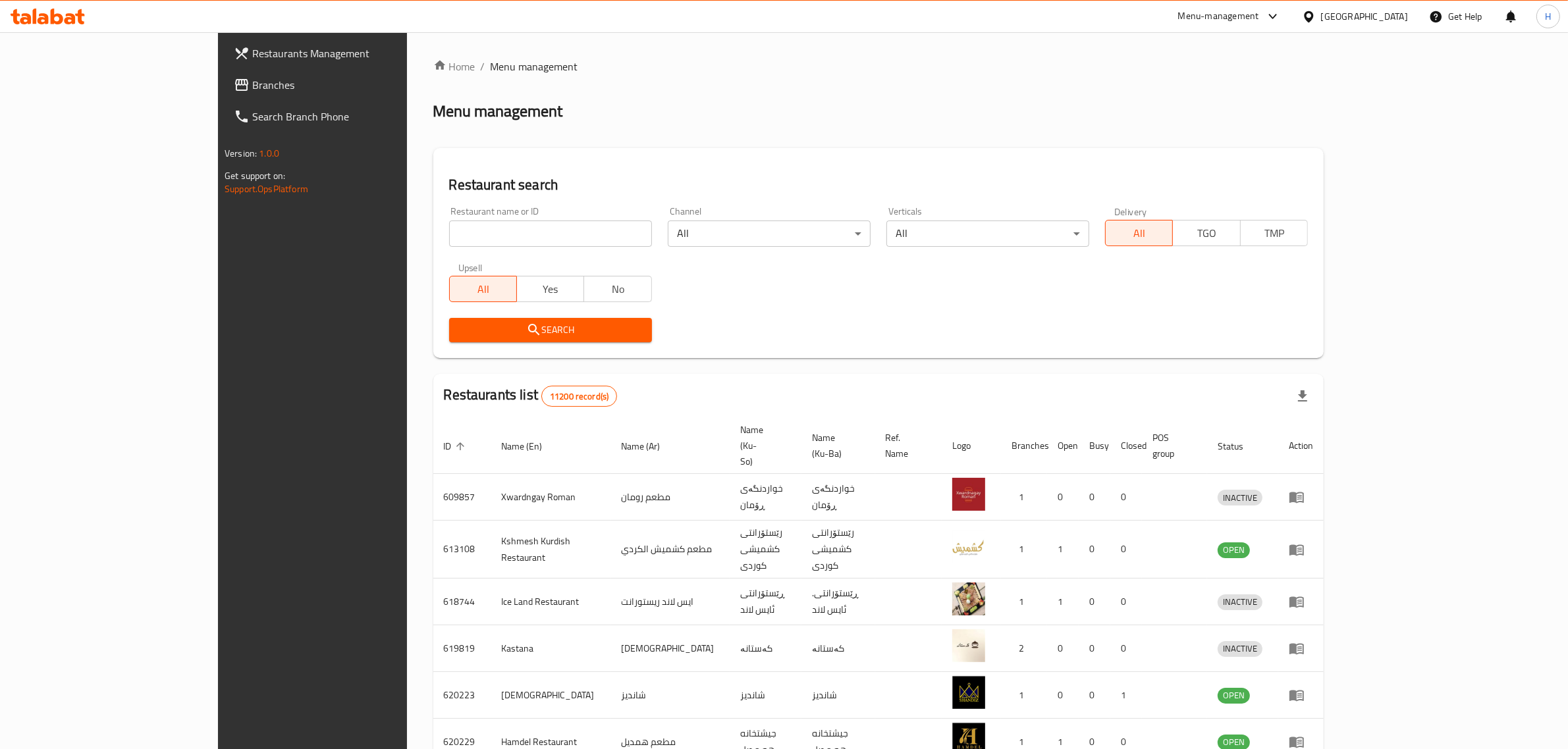
click at [491, 238] on input "search" at bounding box center [551, 234] width 203 height 26
paste input "Al Chef [PERSON_NAME], Al [PERSON_NAME]"
type input "Al Chef [PERSON_NAME], Al [PERSON_NAME]"
click button "Search" at bounding box center [551, 330] width 203 height 24
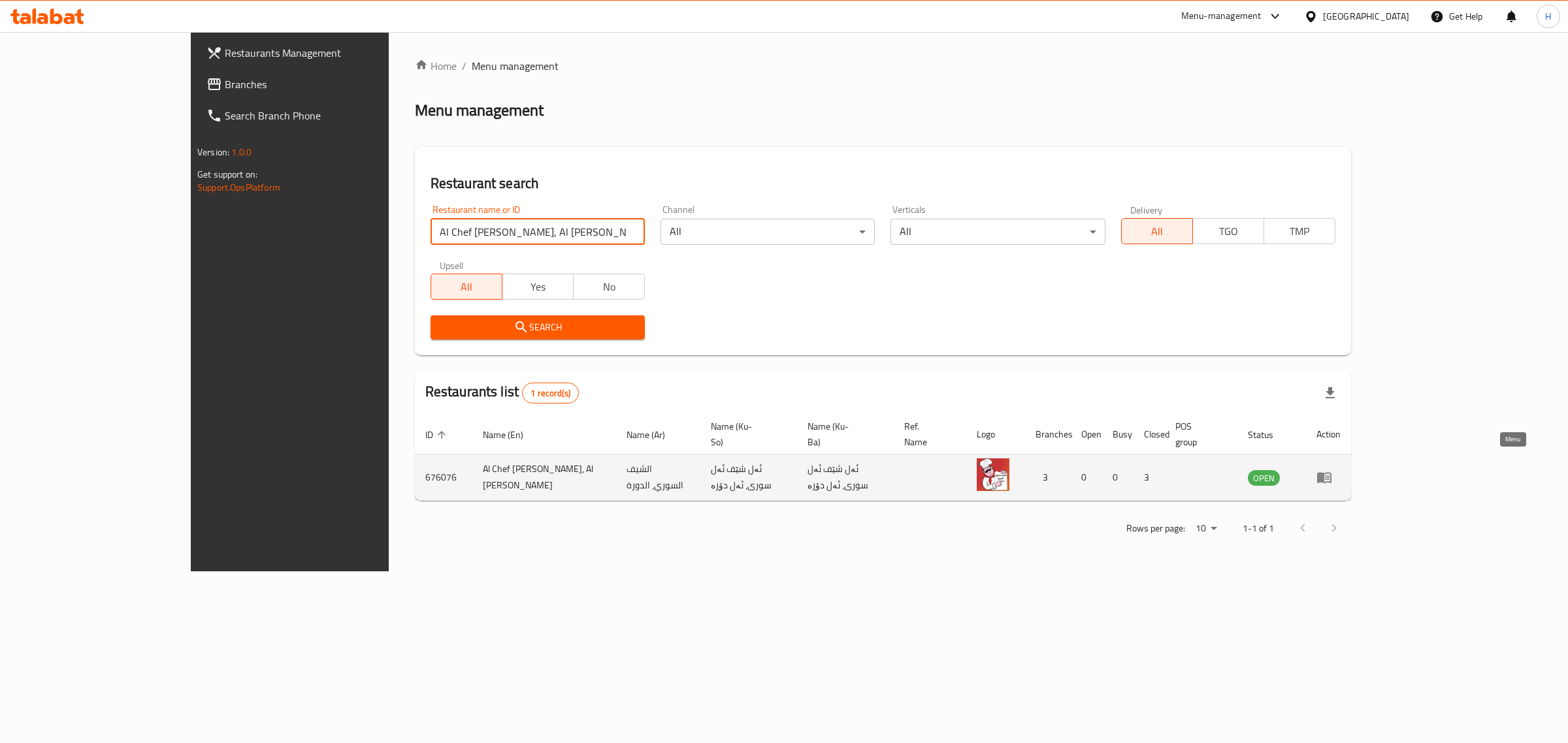
click at [1340, 470] on link "enhanced table" at bounding box center [1328, 478] width 24 height 16
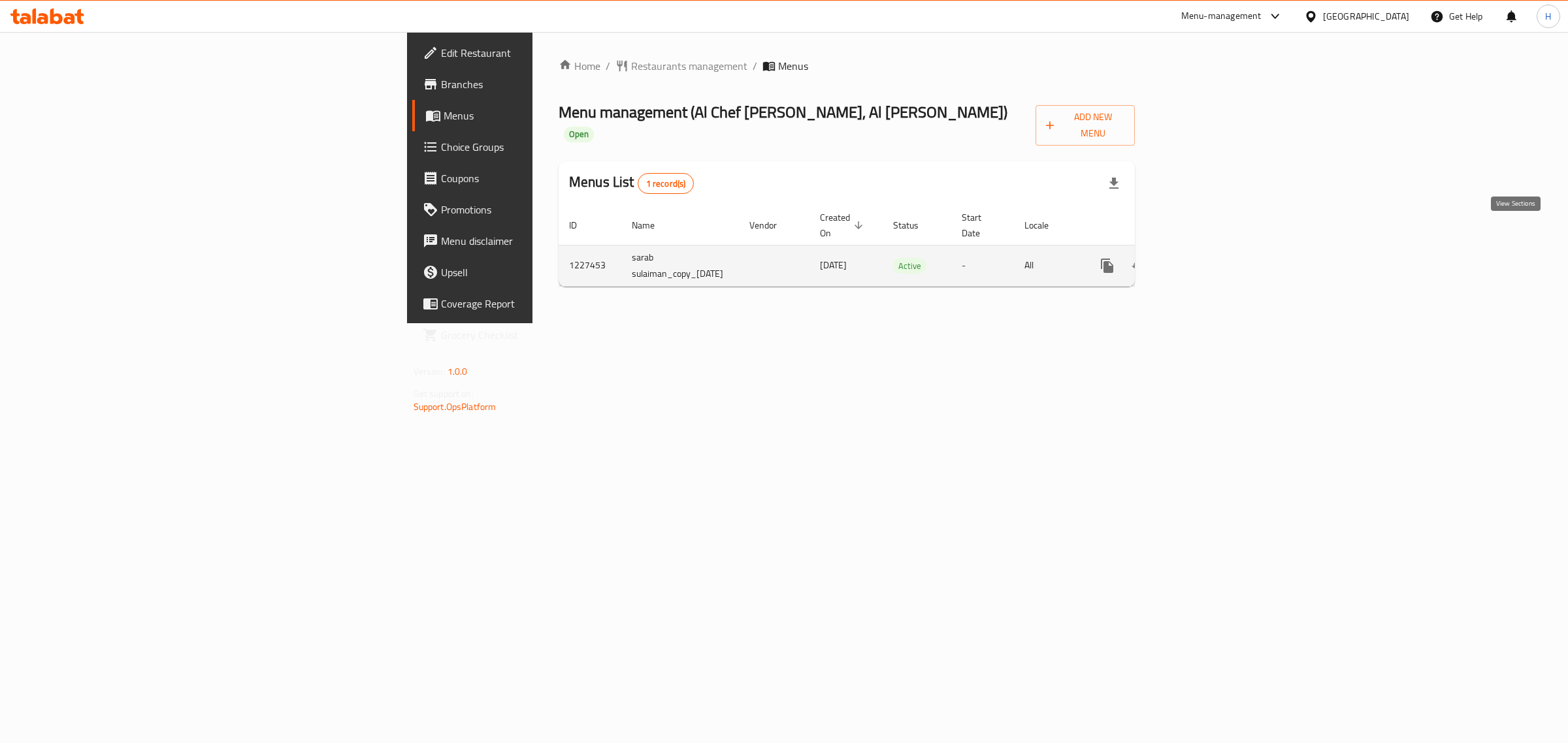
click at [1209, 258] on icon "enhanced table" at bounding box center [1201, 266] width 16 height 16
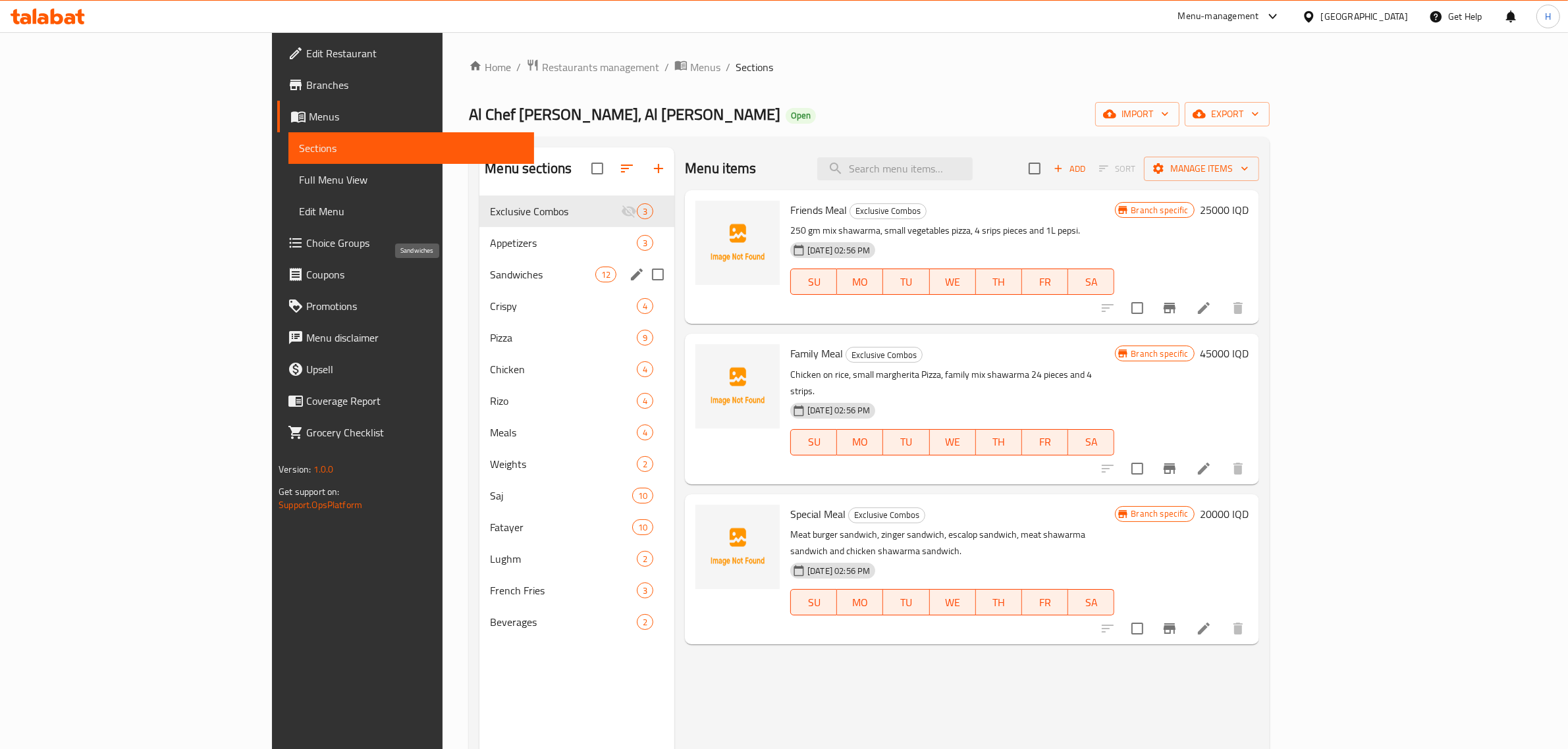
click at [490, 271] on span "Sandwiches" at bounding box center [542, 275] width 105 height 16
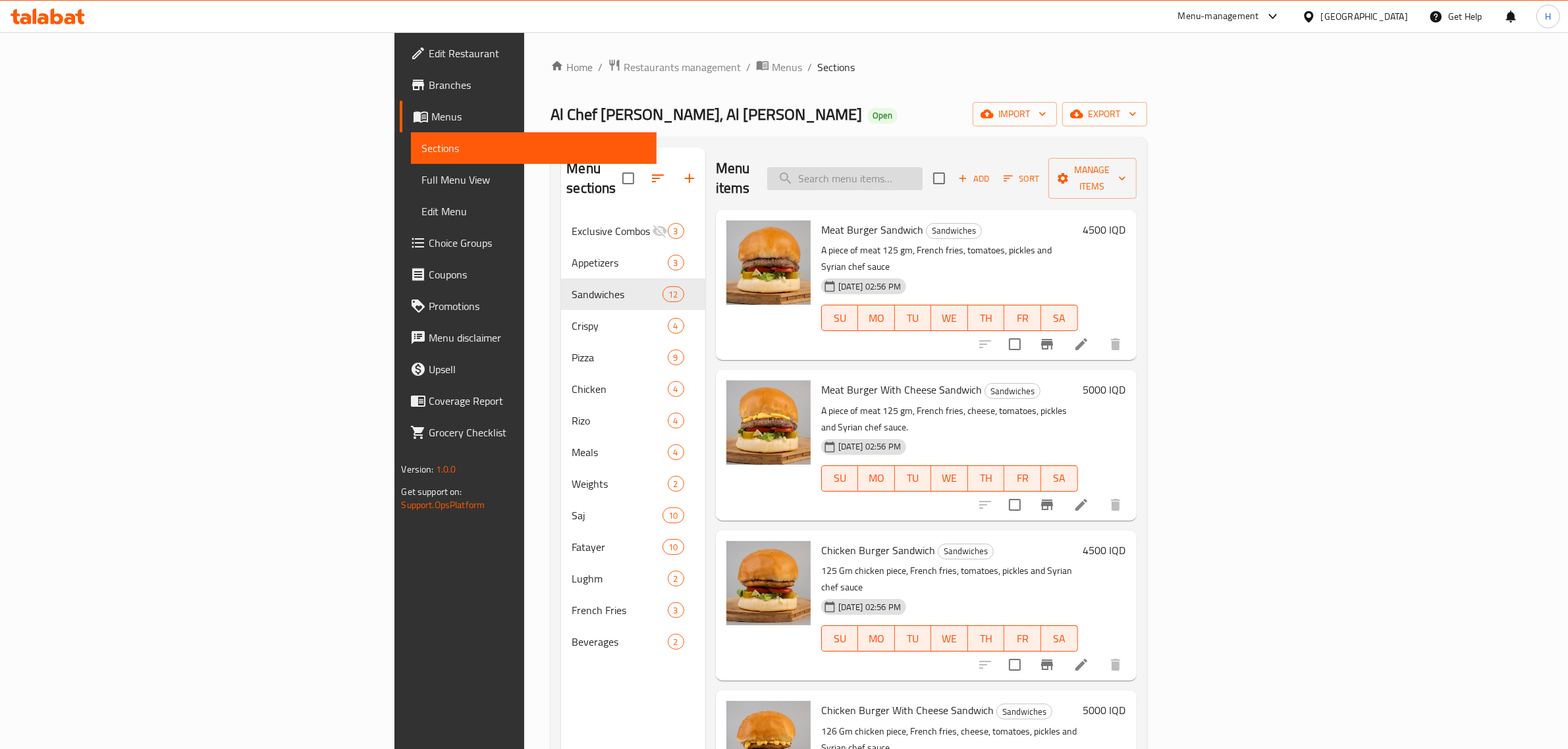
click at [922, 169] on input "search" at bounding box center [845, 179] width 156 height 23
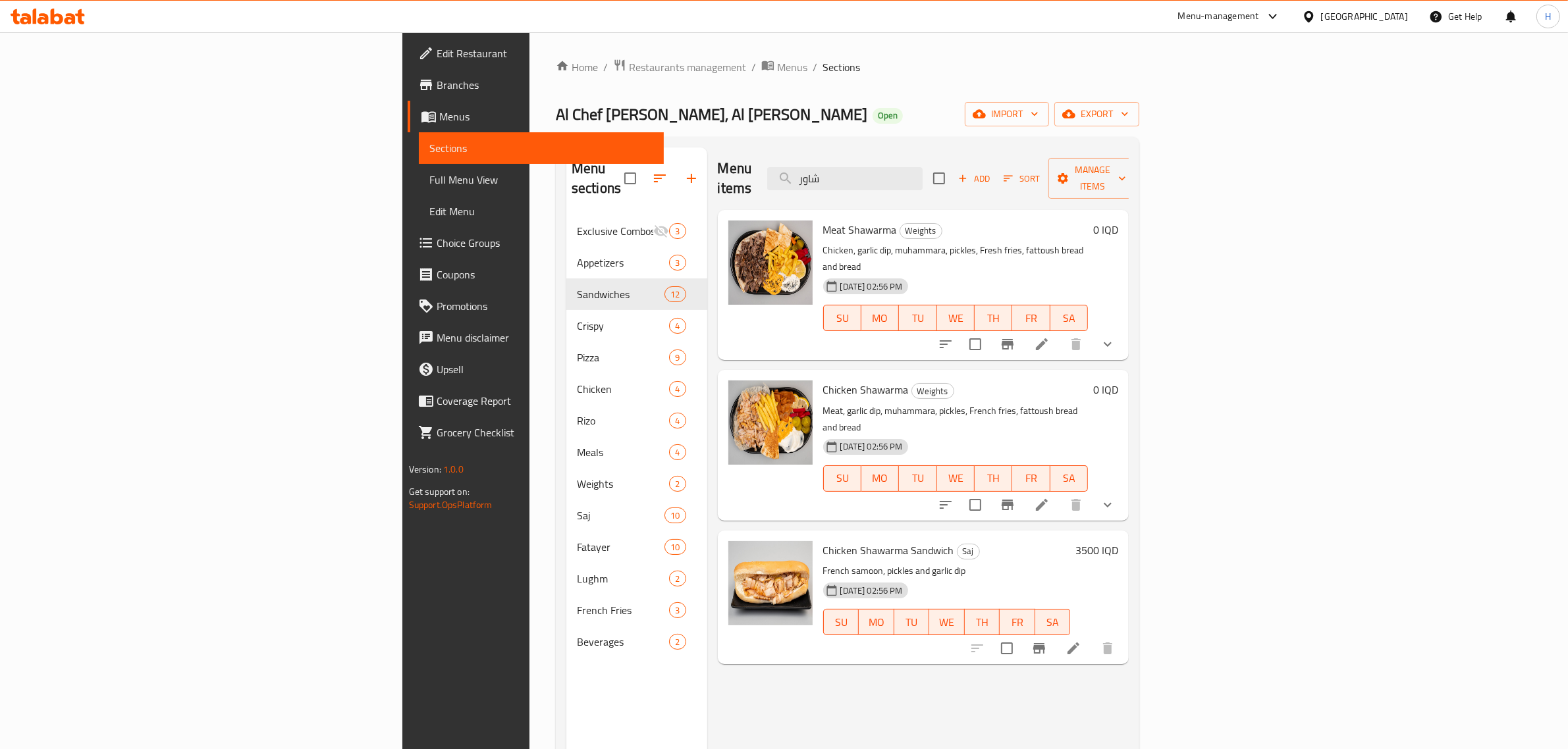
type input "شاور"
click at [1115, 336] on icon "show more" at bounding box center [1108, 344] width 16 height 16
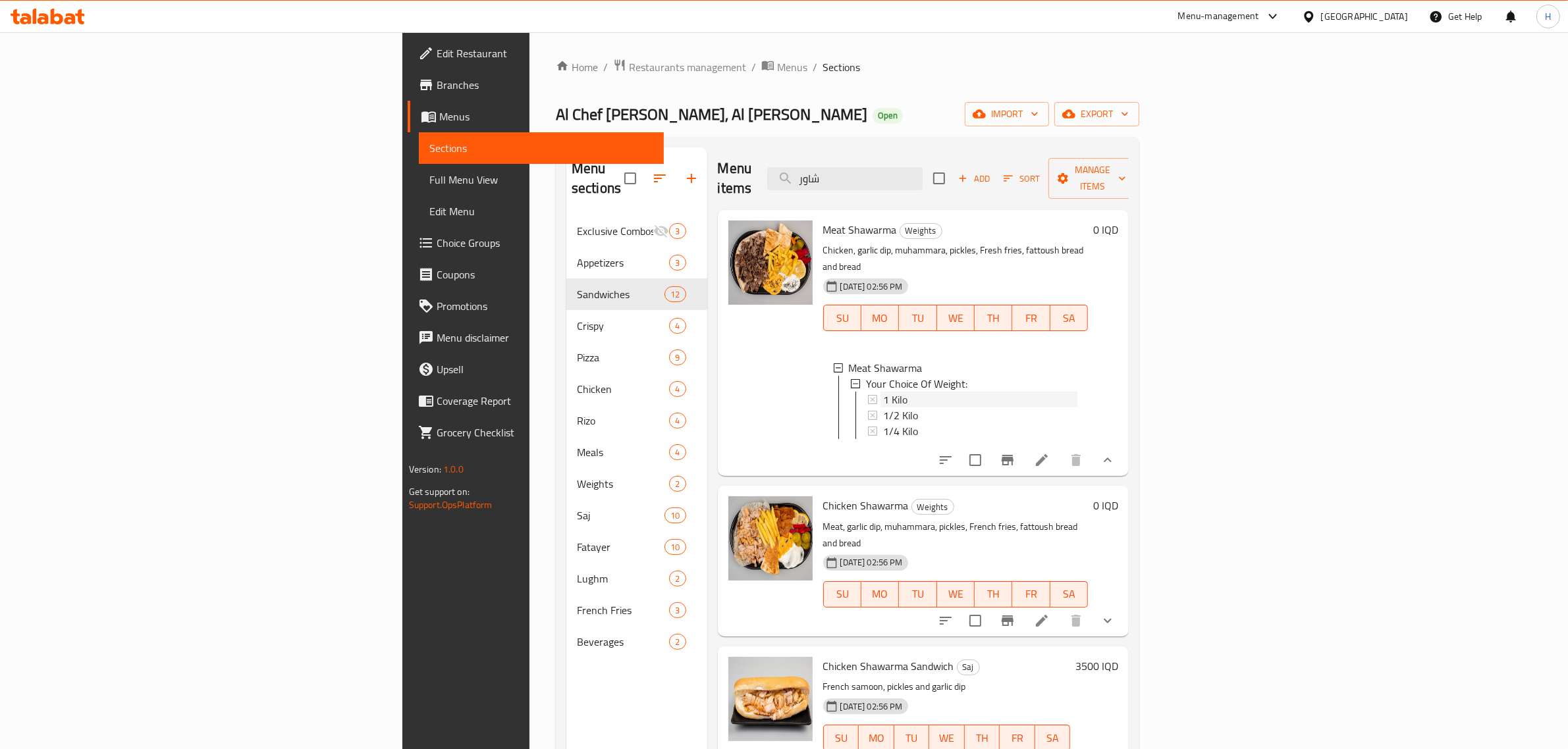
click at [883, 392] on span "1 Kilo" at bounding box center [894, 400] width 24 height 16
click at [850, 151] on div "Menu items شاور Add Sort Manage items" at bounding box center [923, 179] width 411 height 63
click at [777, 69] on span "Menus" at bounding box center [791, 67] width 30 height 16
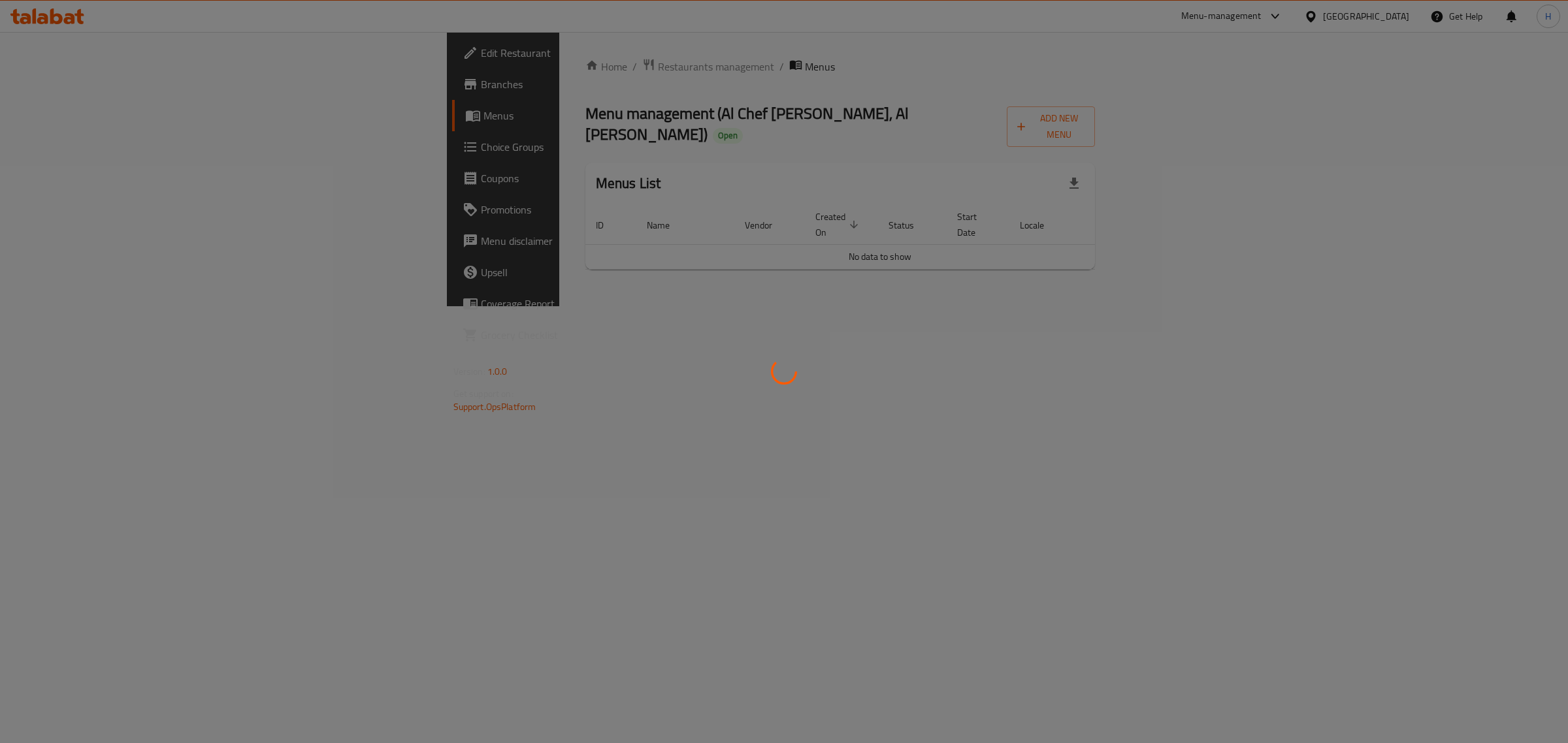
click at [439, 72] on div at bounding box center [784, 371] width 1568 height 743
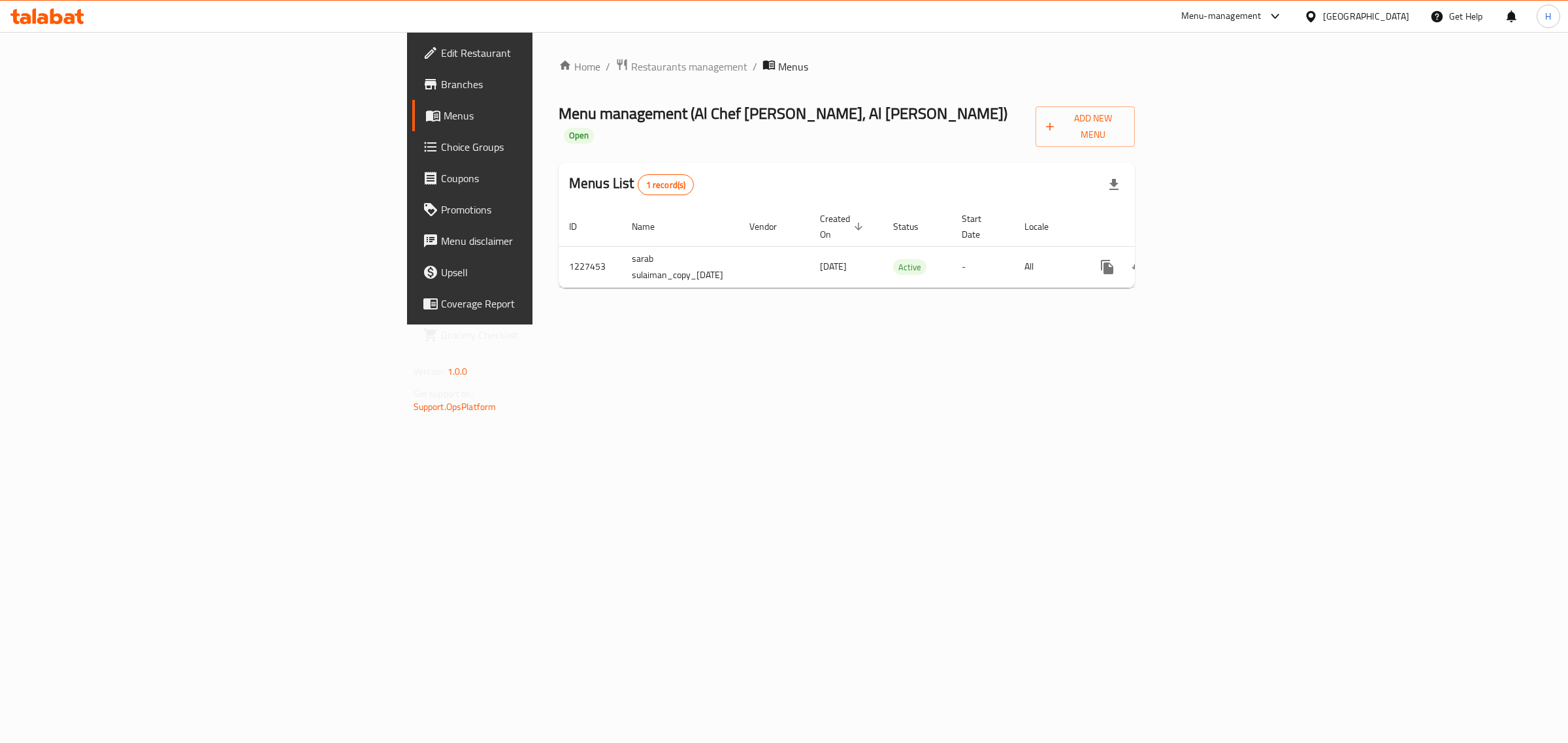
click at [631, 67] on span "Restaurants management" at bounding box center [689, 67] width 116 height 16
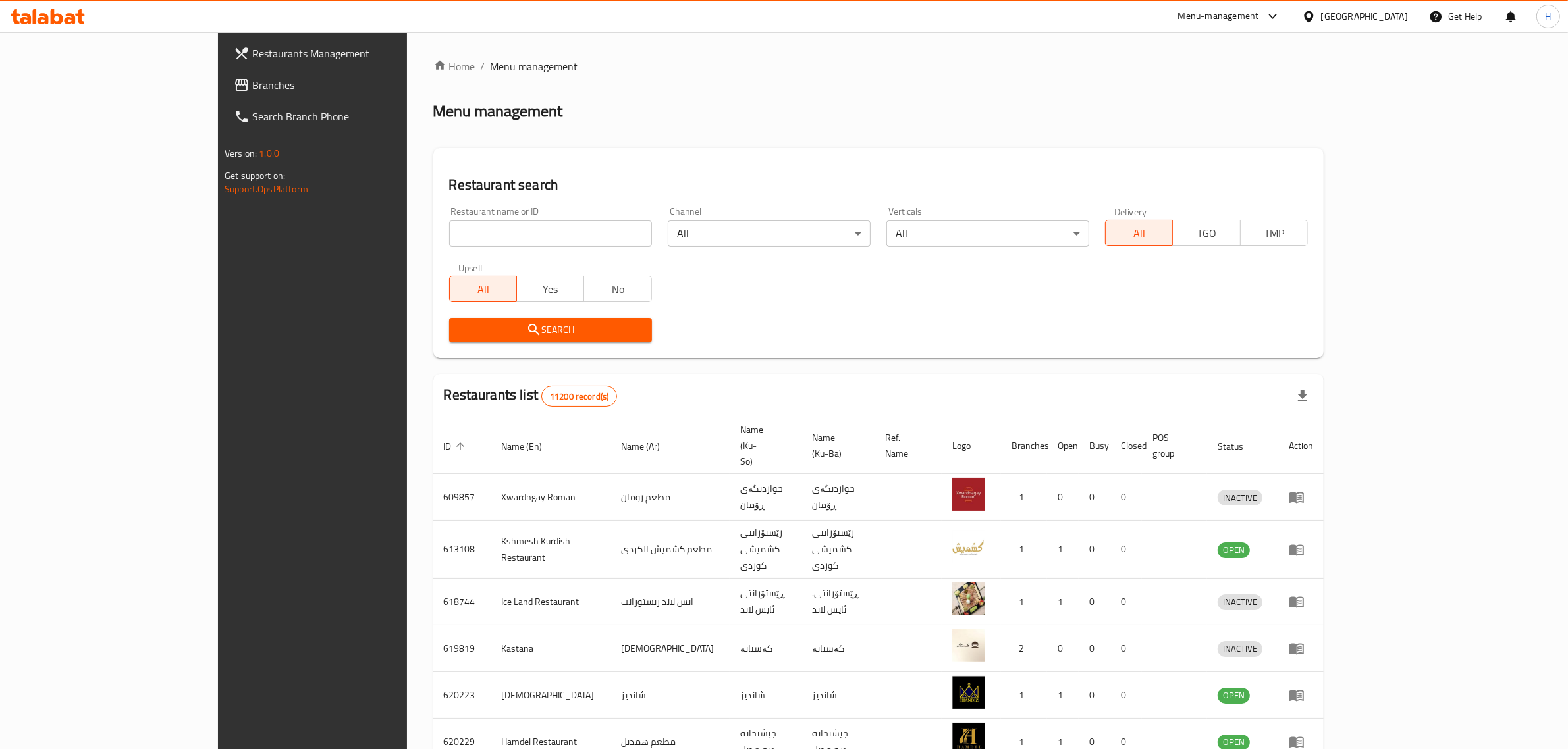
click at [474, 231] on input "search" at bounding box center [551, 234] width 203 height 26
type input "pizza cone"
click button "Search" at bounding box center [551, 330] width 203 height 24
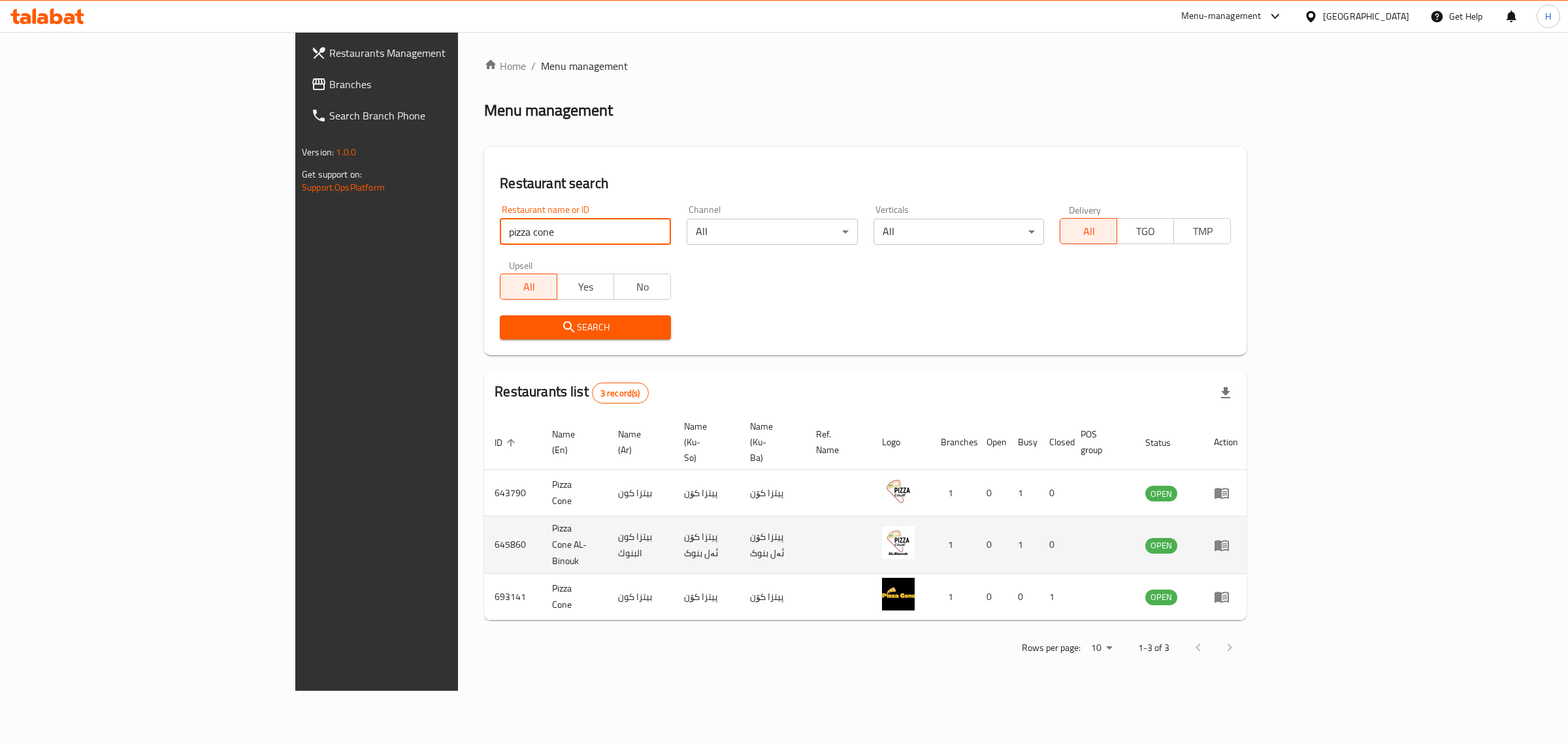
click at [542, 517] on td "Pizza Cone AL-Binouk" at bounding box center [574, 545] width 66 height 57
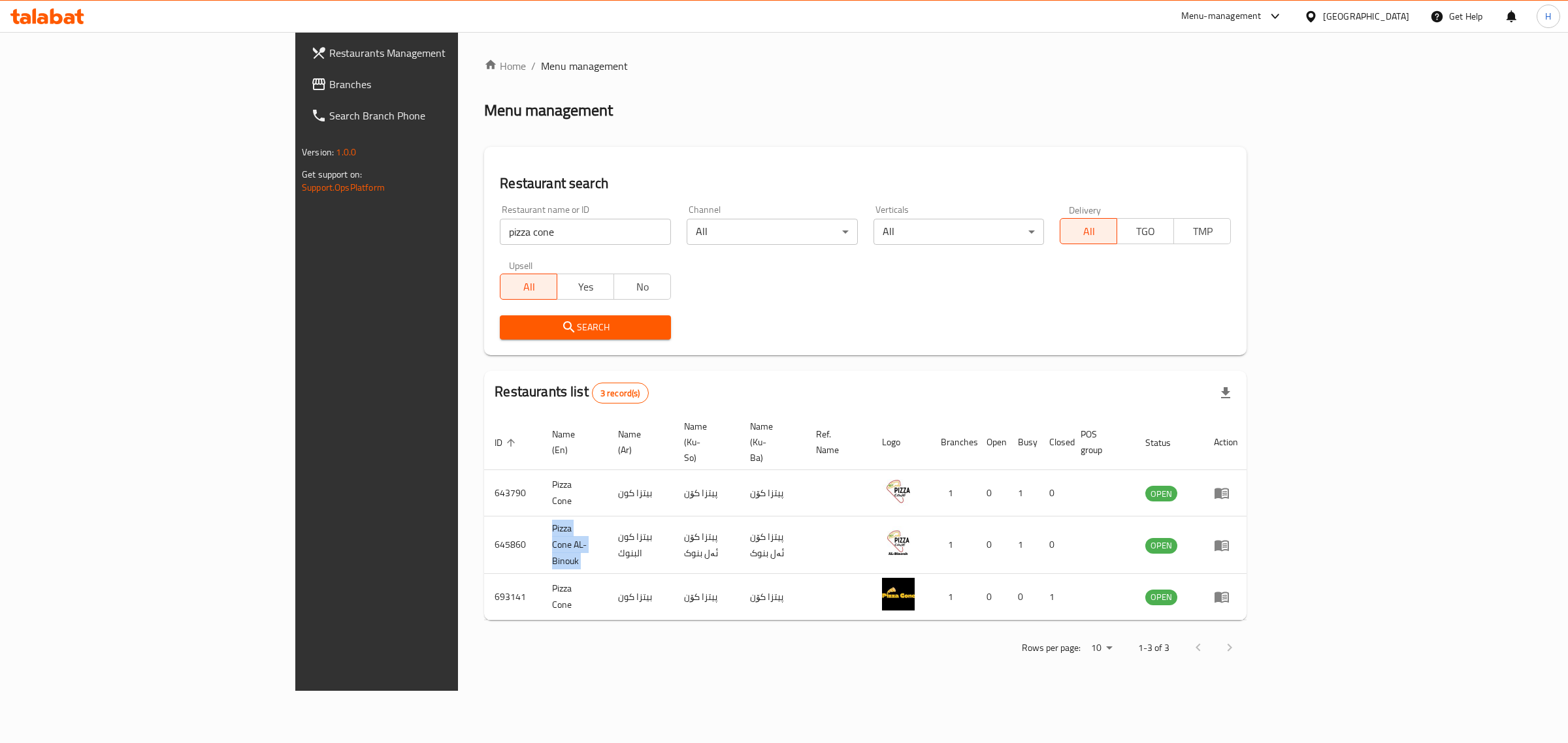
copy td "Pizza Cone AL-Binouk"
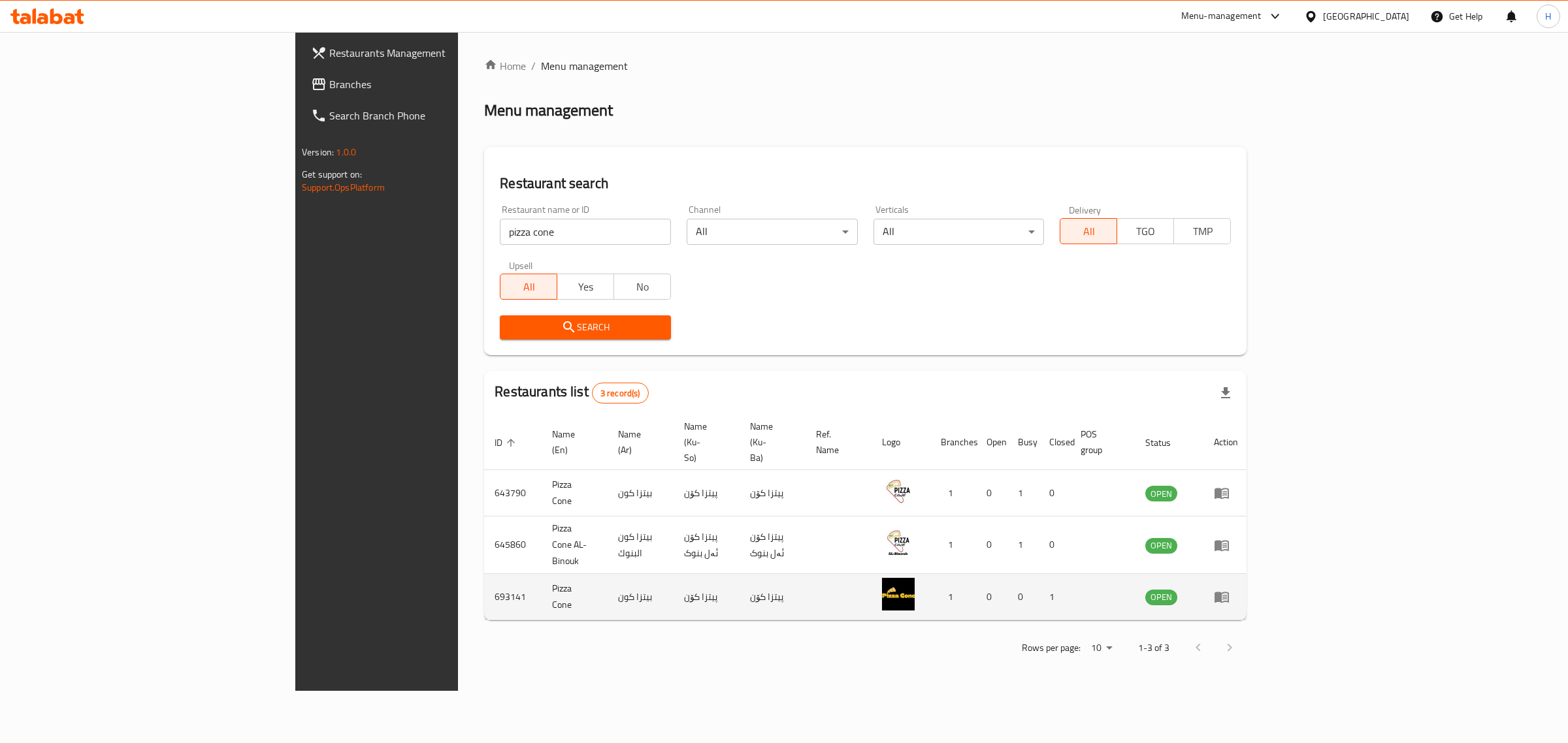
click at [484, 574] on td "693141" at bounding box center [513, 597] width 57 height 46
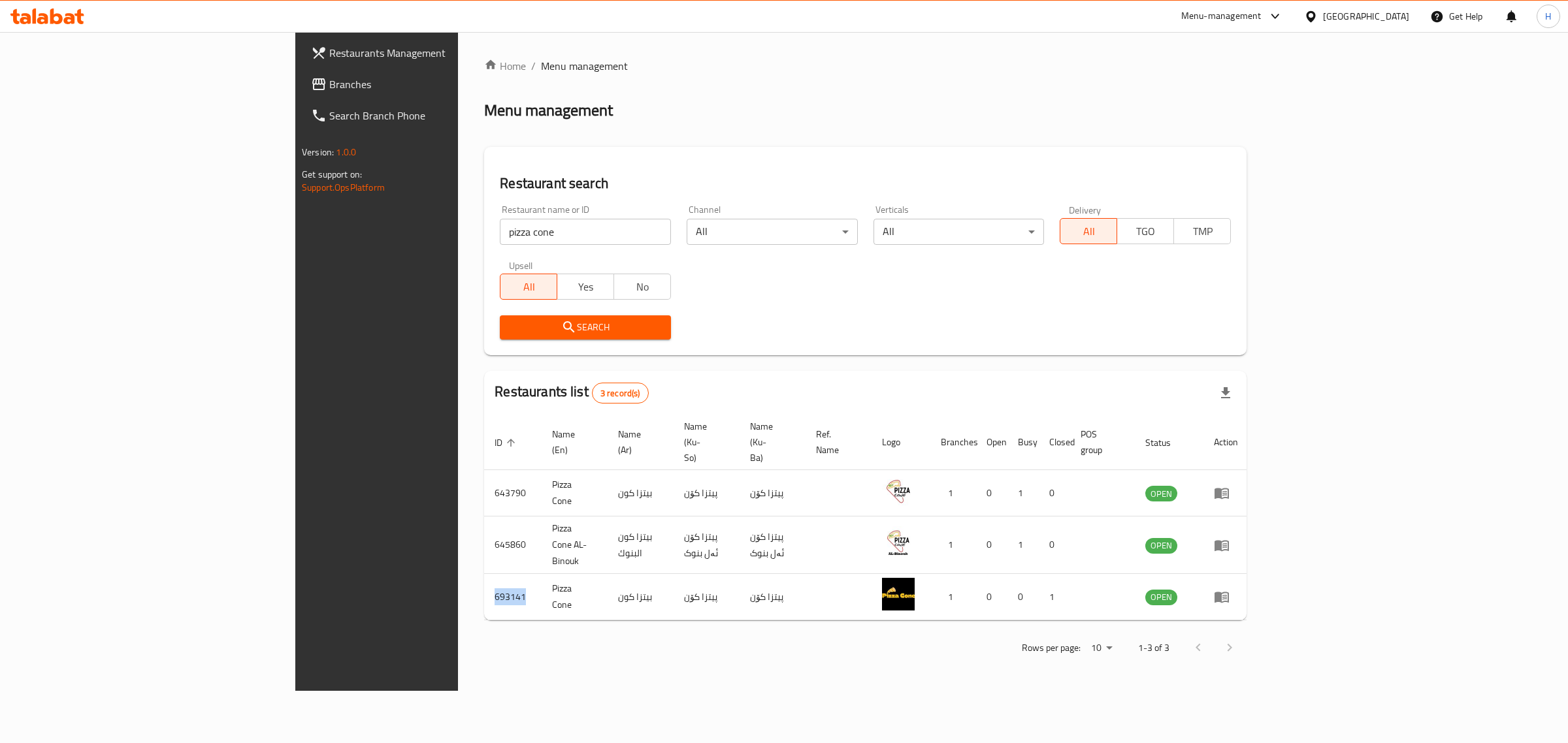
copy td "693141"
